Goal: Check status: Check status

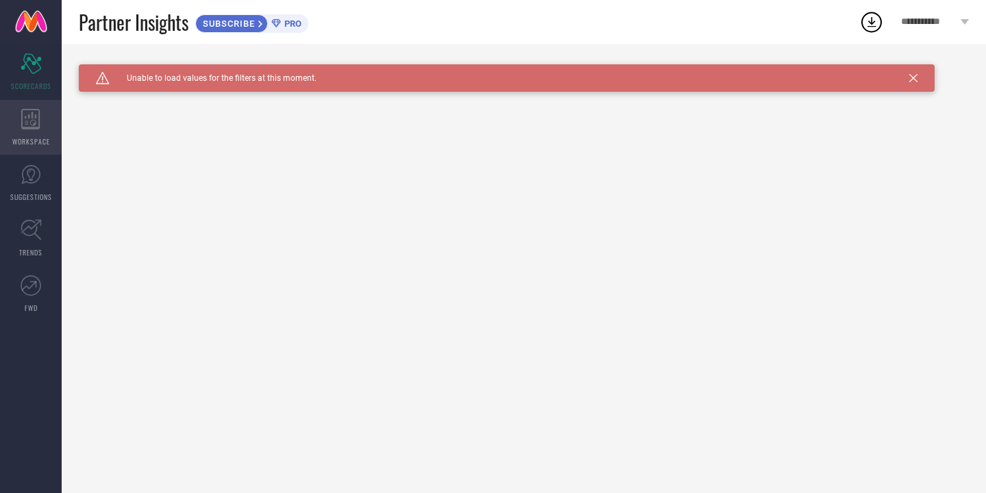
click at [32, 128] on icon at bounding box center [30, 119] width 18 height 21
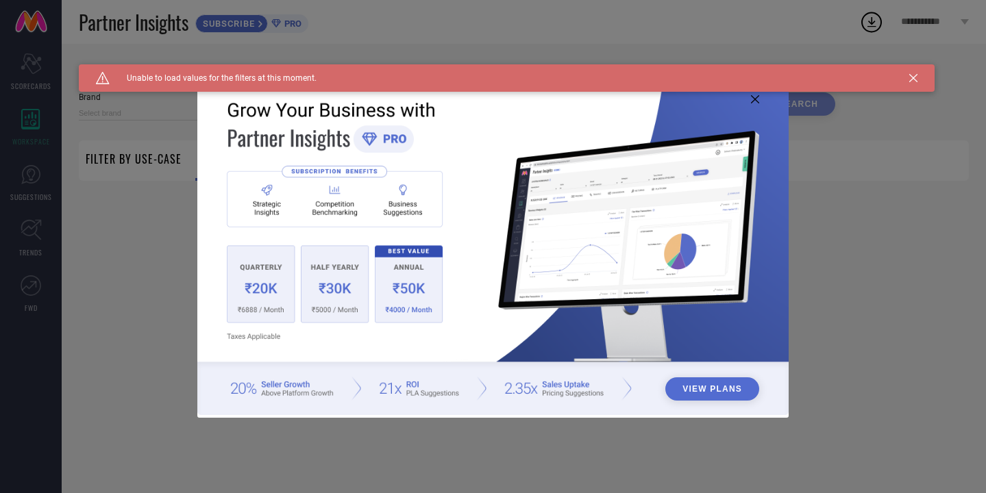
type input "1 STOP FASHION"
type input "All"
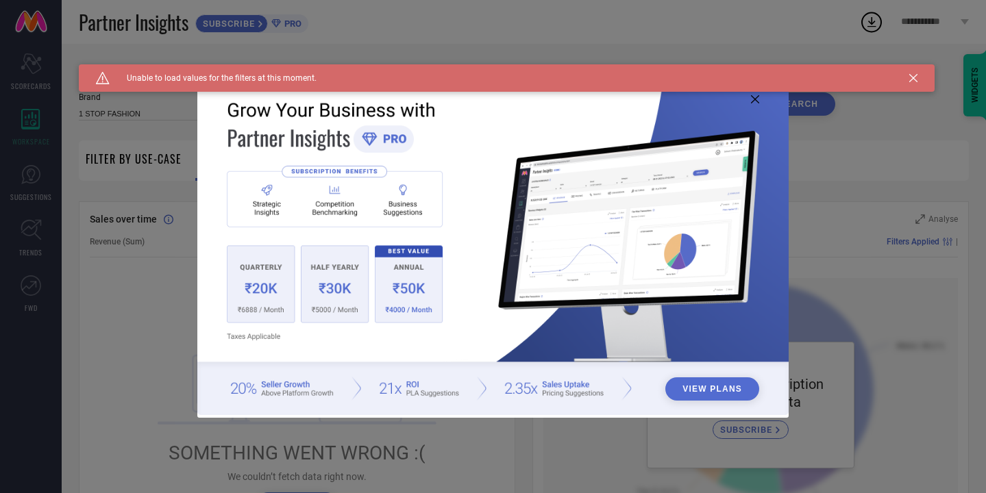
click at [913, 77] on icon at bounding box center [913, 78] width 8 height 8
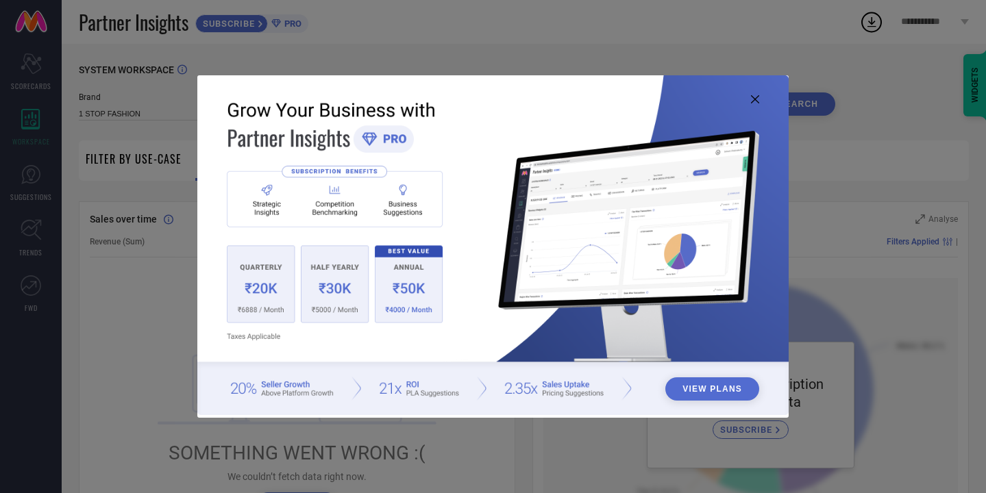
click at [758, 95] on icon at bounding box center [755, 99] width 8 height 8
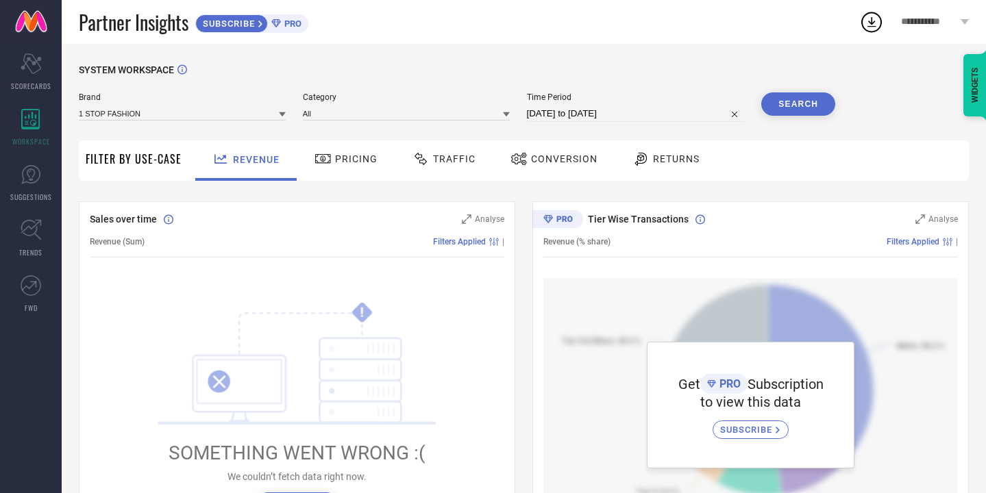
click at [440, 162] on span "Traffic" at bounding box center [454, 158] width 42 height 11
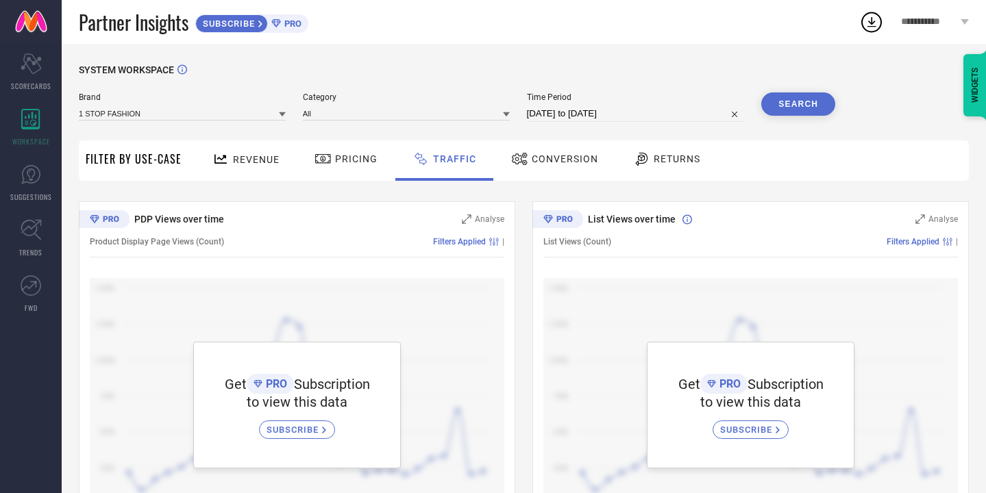
click at [366, 164] on div "Pricing" at bounding box center [346, 158] width 70 height 23
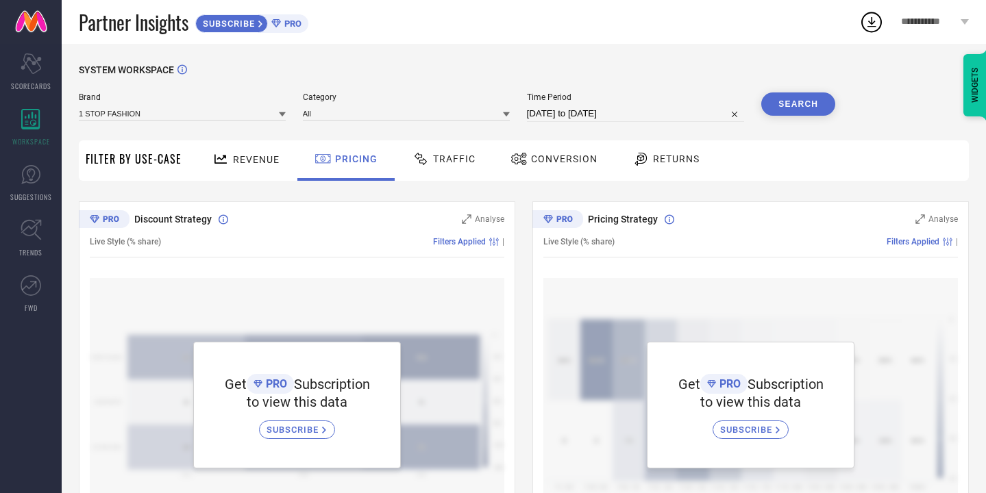
click at [548, 172] on div "Conversion" at bounding box center [553, 160] width 121 height 40
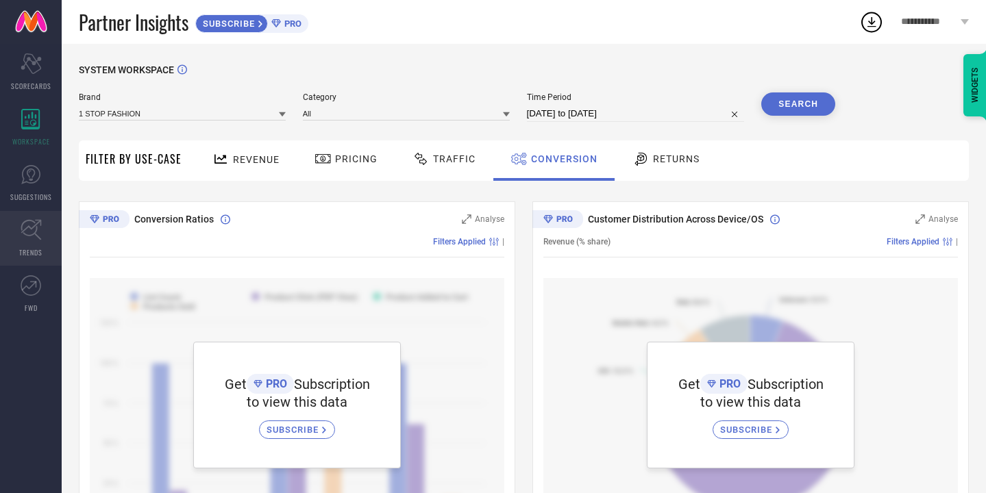
click at [34, 225] on icon at bounding box center [31, 229] width 21 height 21
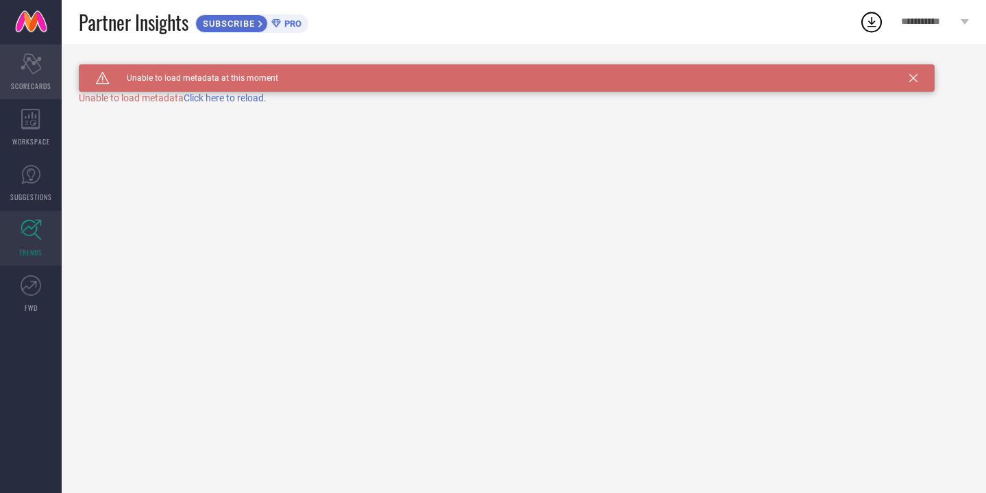
click at [25, 75] on div "Scorecard SCORECARDS" at bounding box center [31, 72] width 62 height 55
